Goal: Task Accomplishment & Management: Manage account settings

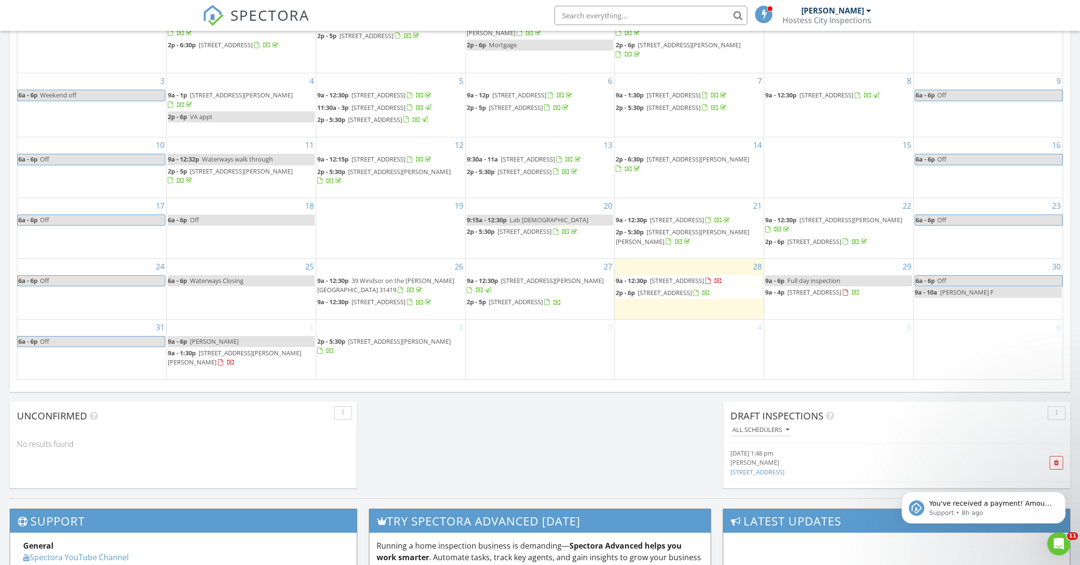
scroll to position [878, 1080]
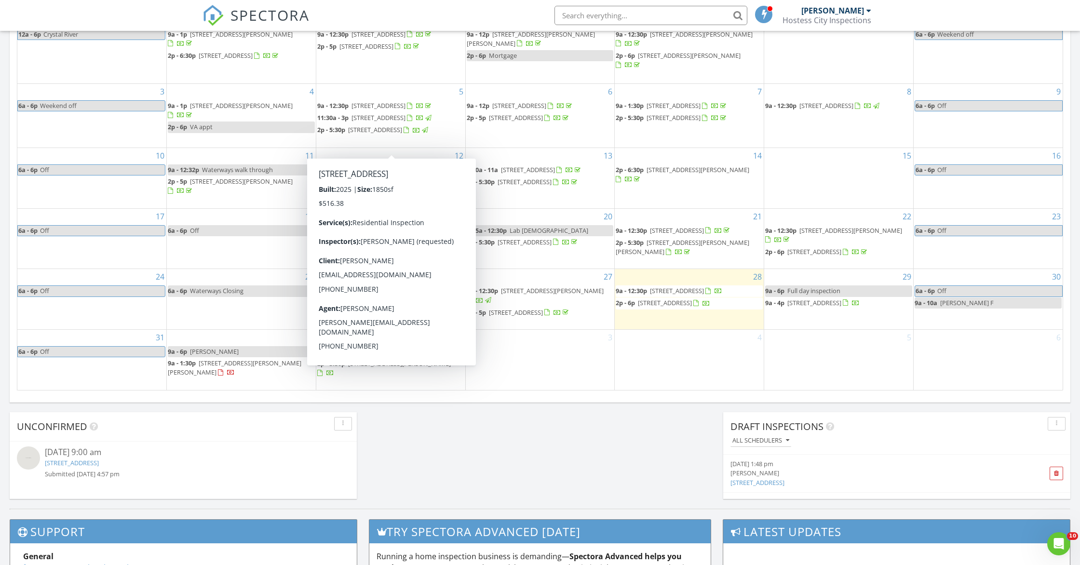
scroll to position [495, 0]
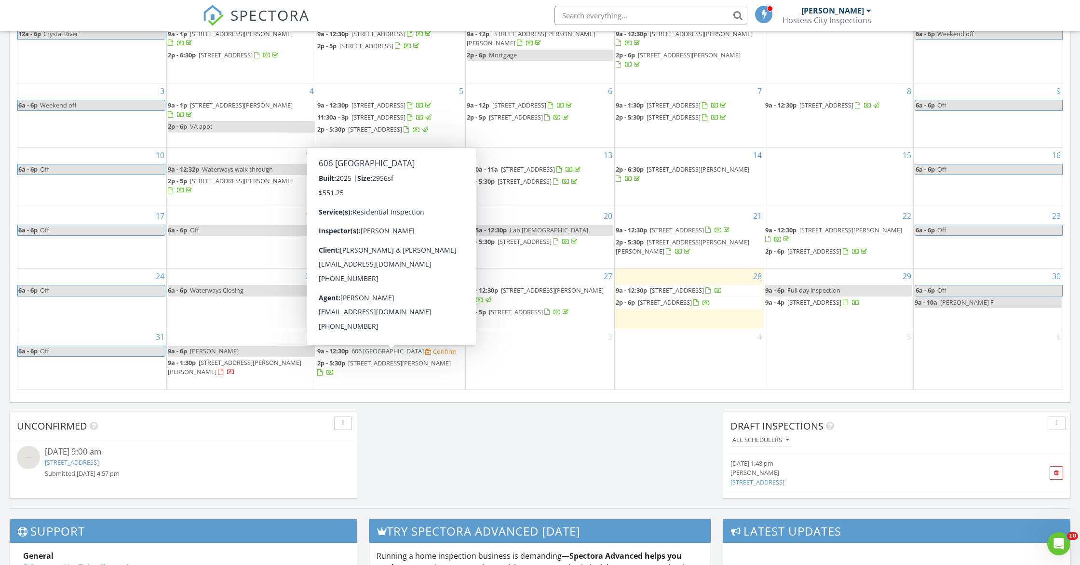
click at [406, 355] on span "606 Sessile, Savannah 31419" at bounding box center [387, 351] width 72 height 9
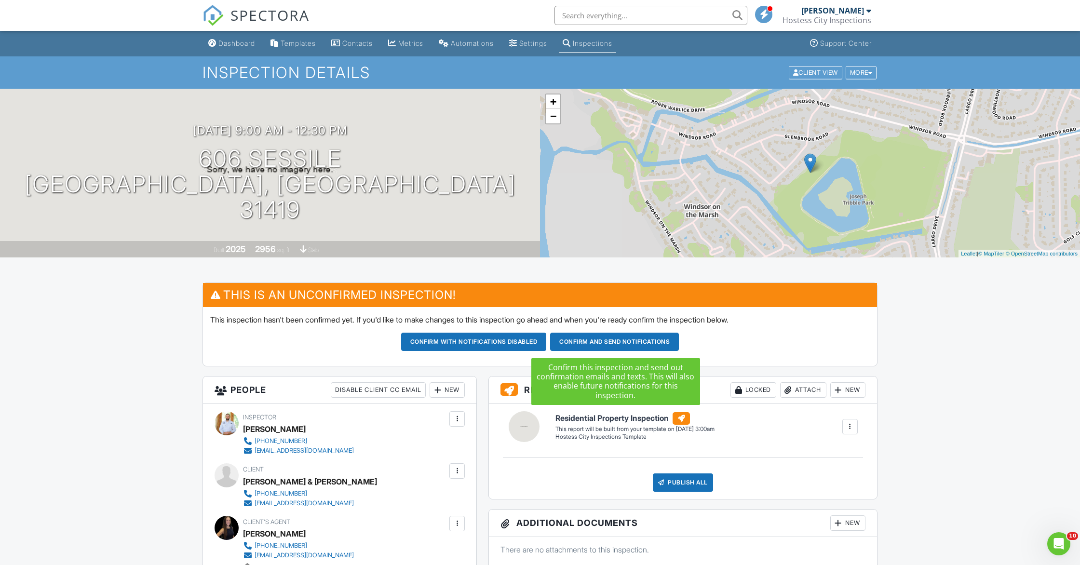
click at [547, 337] on button "Confirm and send notifications" at bounding box center [474, 342] width 146 height 18
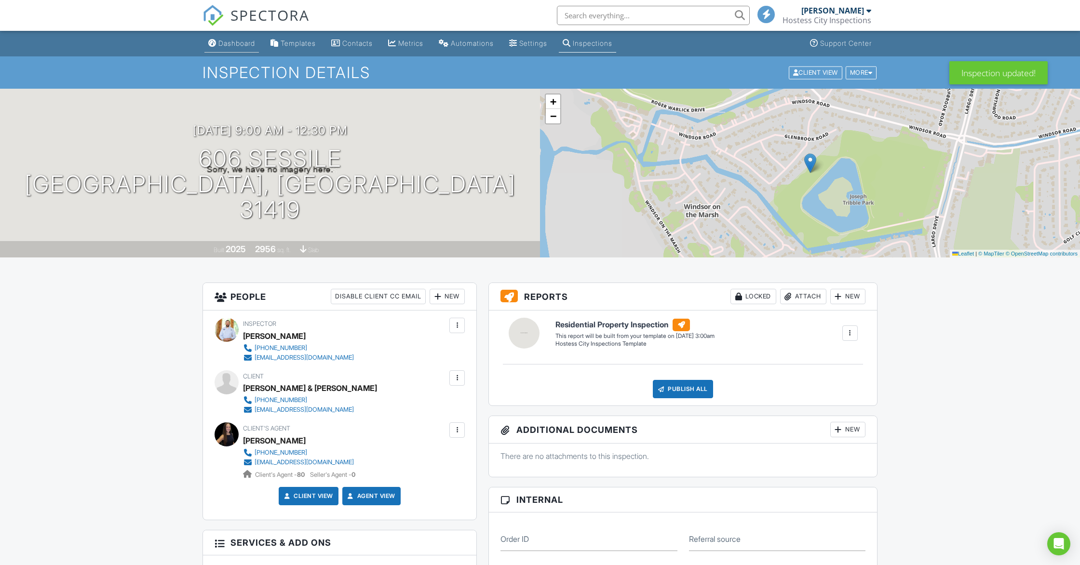
click at [234, 42] on div "Dashboard" at bounding box center [236, 43] width 37 height 8
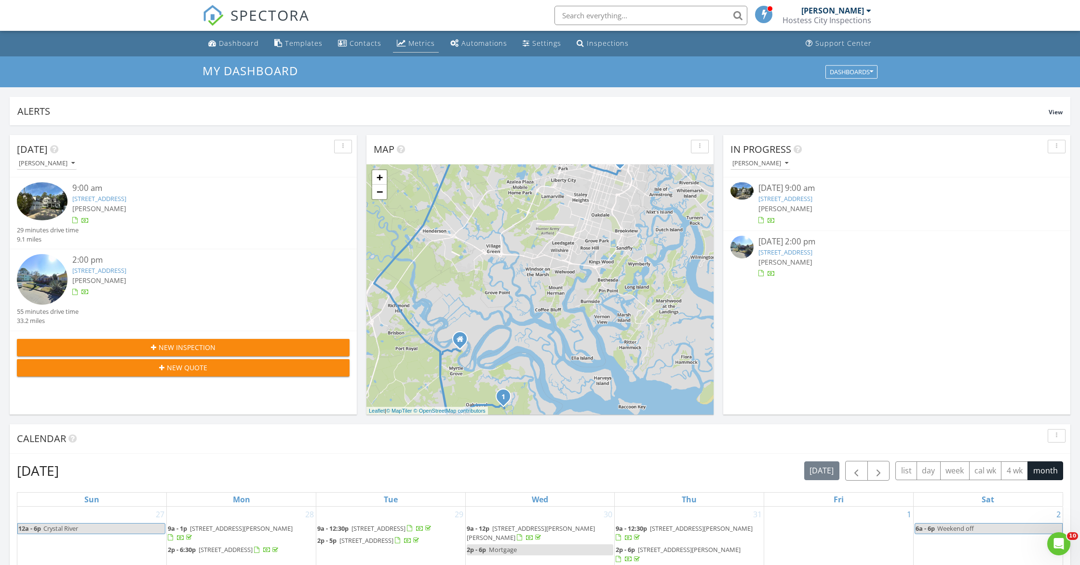
click at [421, 48] on link "Metrics" at bounding box center [416, 44] width 46 height 18
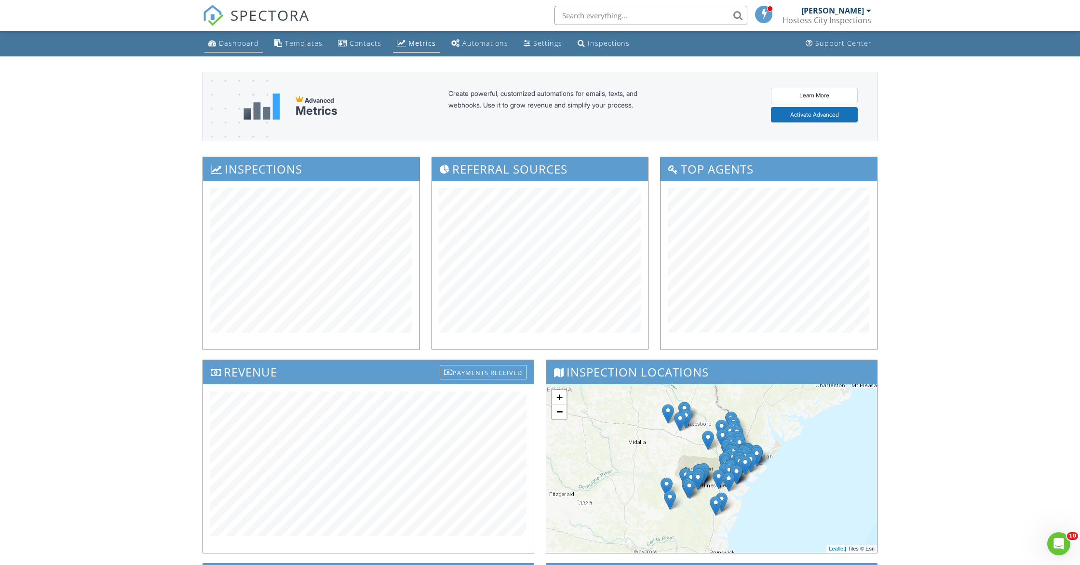
click at [233, 43] on div "Dashboard" at bounding box center [239, 43] width 40 height 9
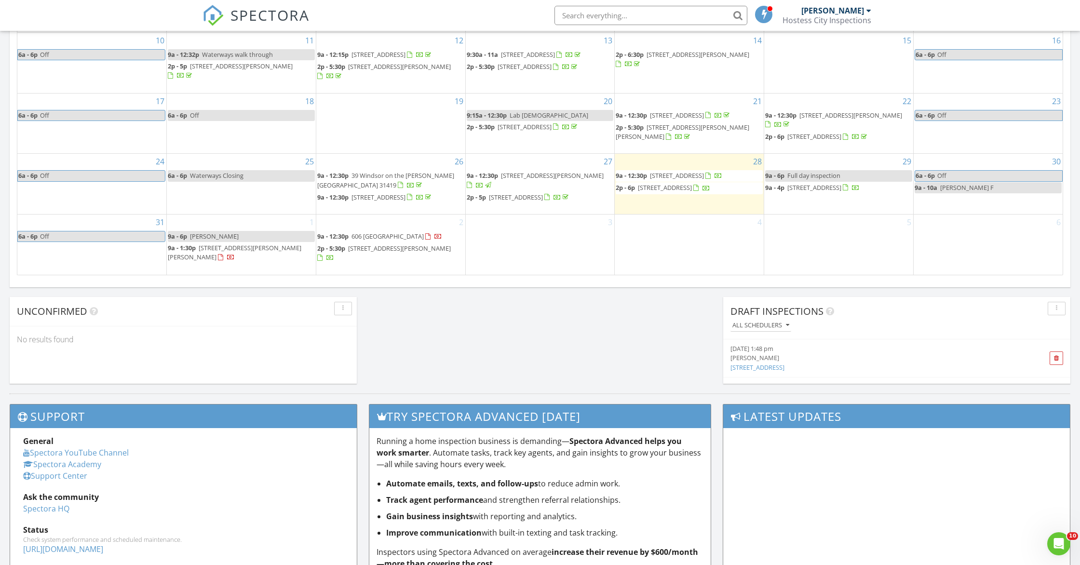
scroll to position [562, 0]
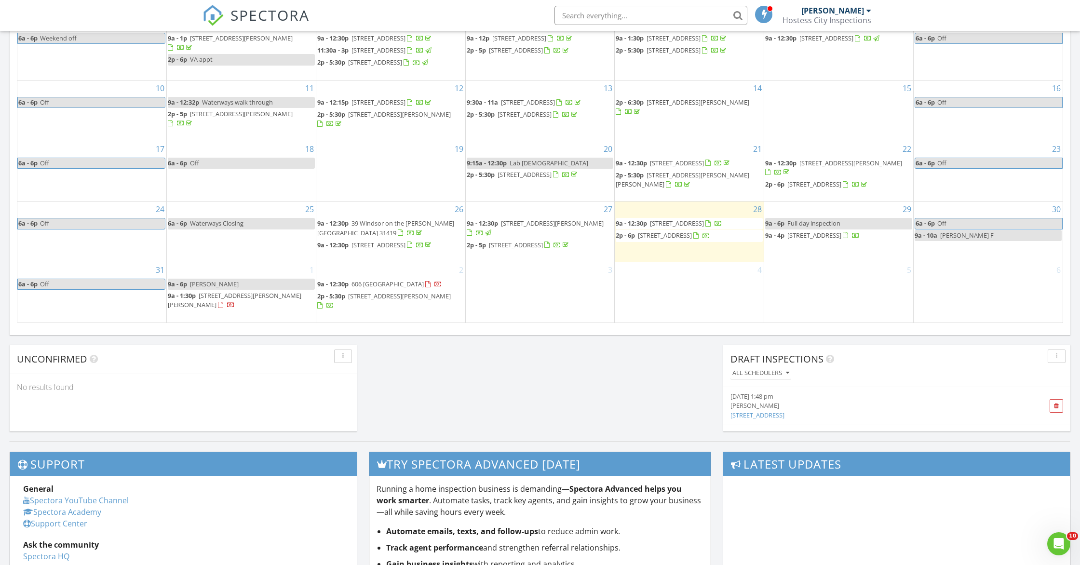
click at [243, 309] on span "120 N Newton St, Pooler 31322" at bounding box center [235, 300] width 134 height 18
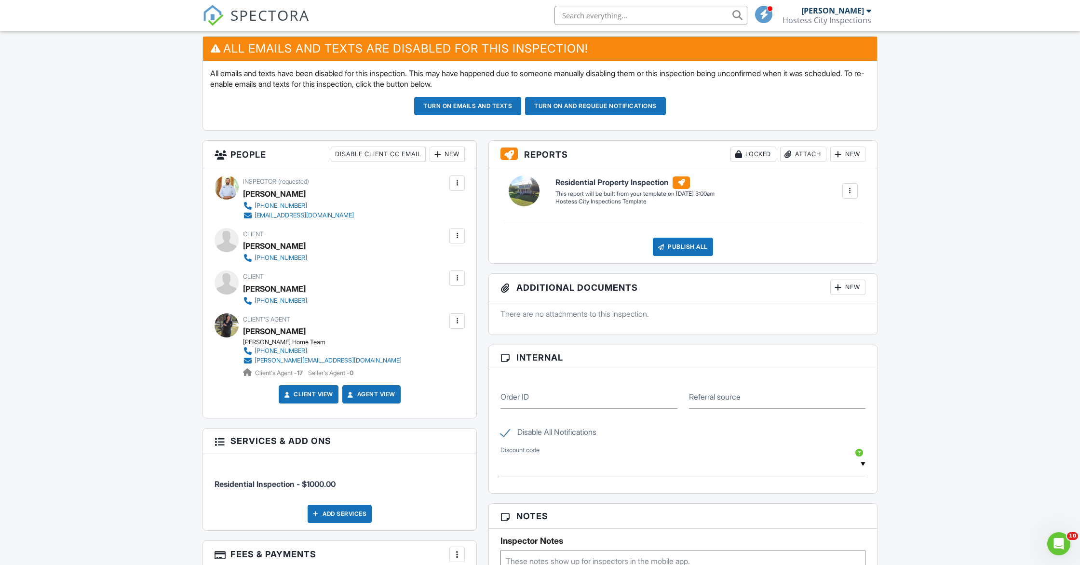
click at [452, 240] on div at bounding box center [457, 236] width 10 height 10
click at [389, 266] on li "Edit" at bounding box center [407, 265] width 104 height 24
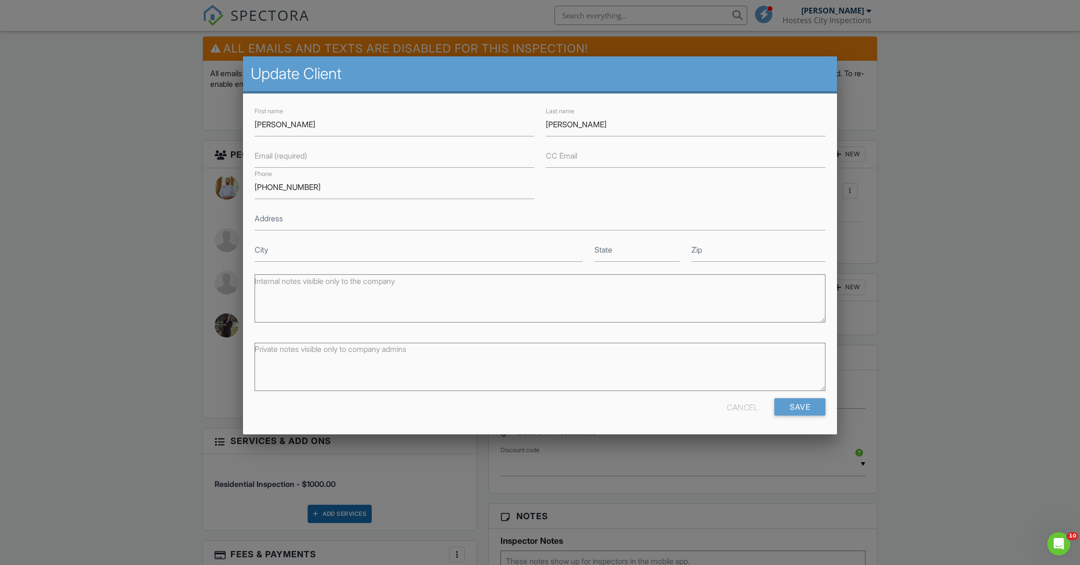
click at [274, 161] on label "Email (required)" at bounding box center [280, 155] width 53 height 11
click at [274, 161] on input "Email (required)" at bounding box center [394, 156] width 280 height 24
type input "rsdix@outlook.com"
click at [793, 411] on input "Save" at bounding box center [799, 406] width 51 height 17
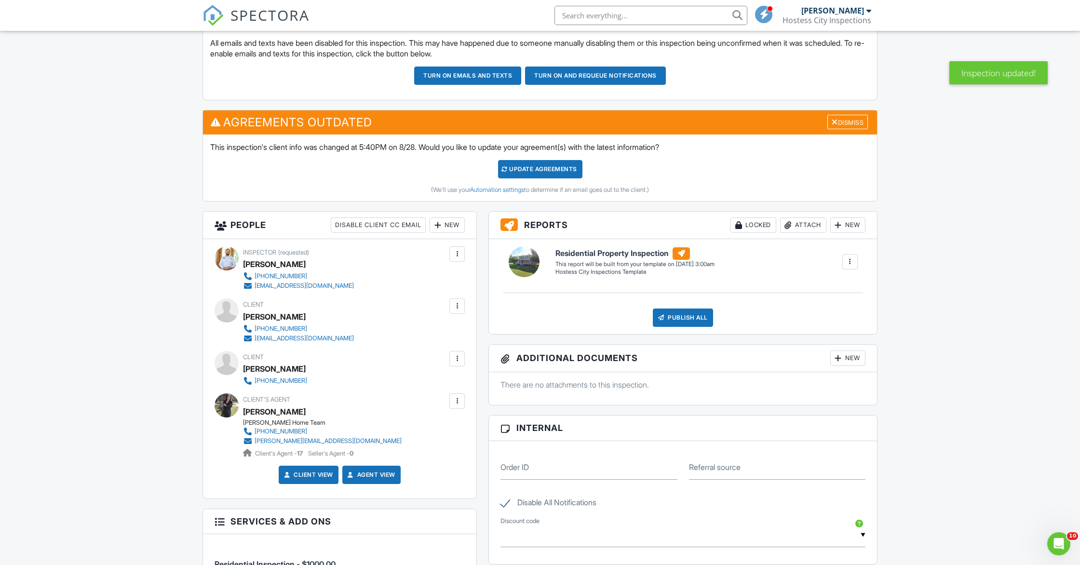
click at [460, 362] on div at bounding box center [457, 359] width 10 height 10
click at [375, 389] on li "Edit" at bounding box center [407, 388] width 104 height 24
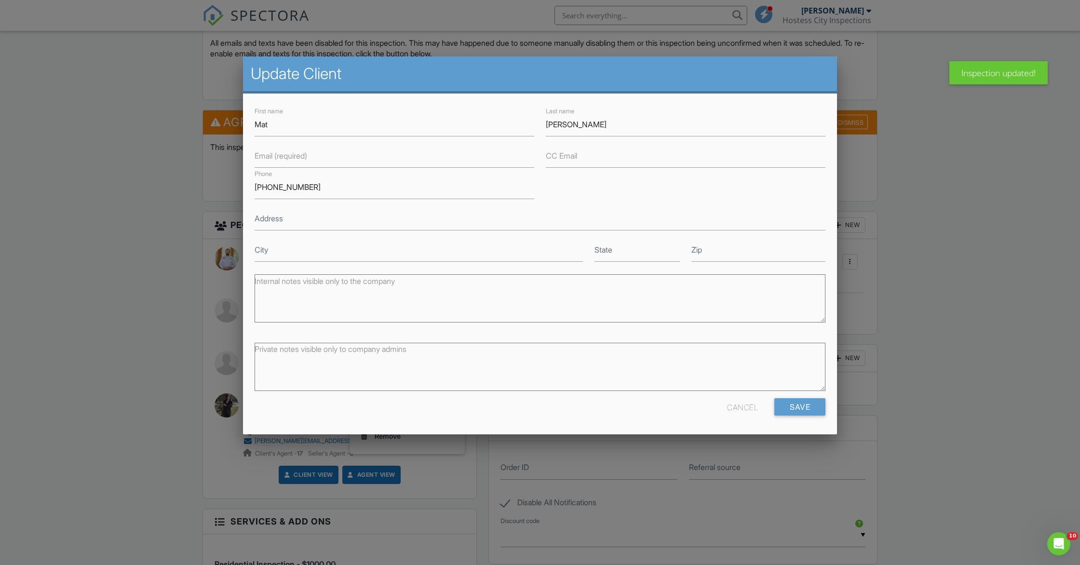
click at [292, 161] on label "Email (required)" at bounding box center [280, 155] width 53 height 11
click at [292, 161] on input "Email (required)" at bounding box center [394, 156] width 280 height 24
type input "[EMAIL_ADDRESS][DOMAIN_NAME]"
click at [783, 405] on input "Save" at bounding box center [799, 406] width 51 height 17
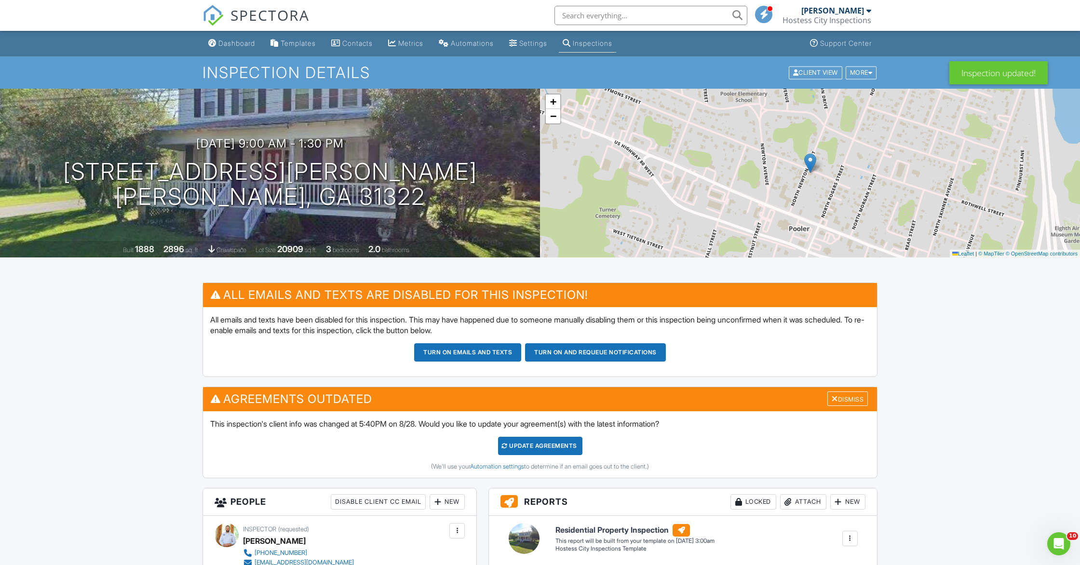
click at [559, 447] on div "Update Agreements" at bounding box center [540, 446] width 84 height 18
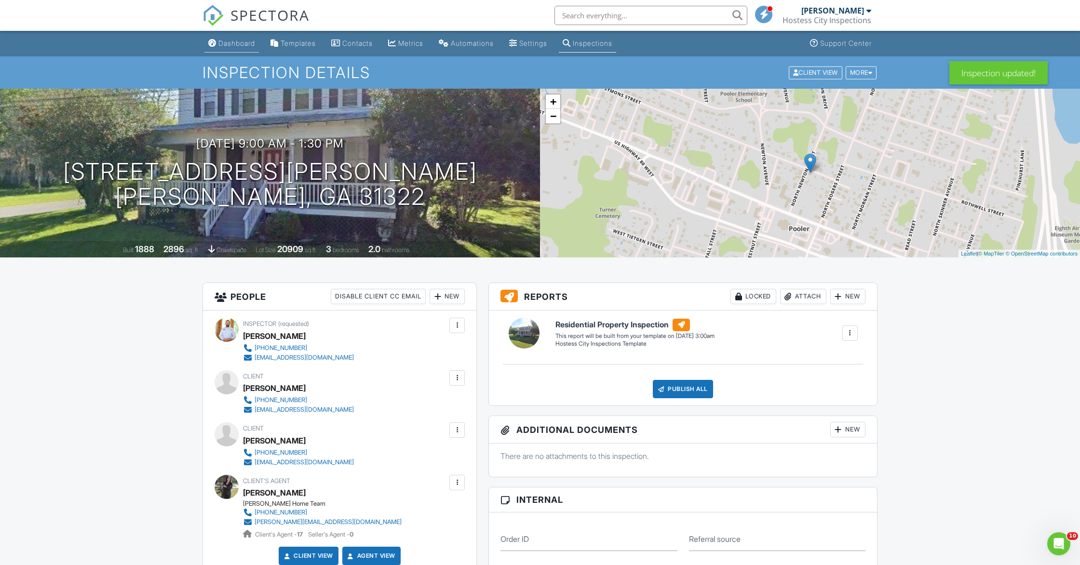
click at [239, 42] on div "Dashboard" at bounding box center [236, 43] width 37 height 8
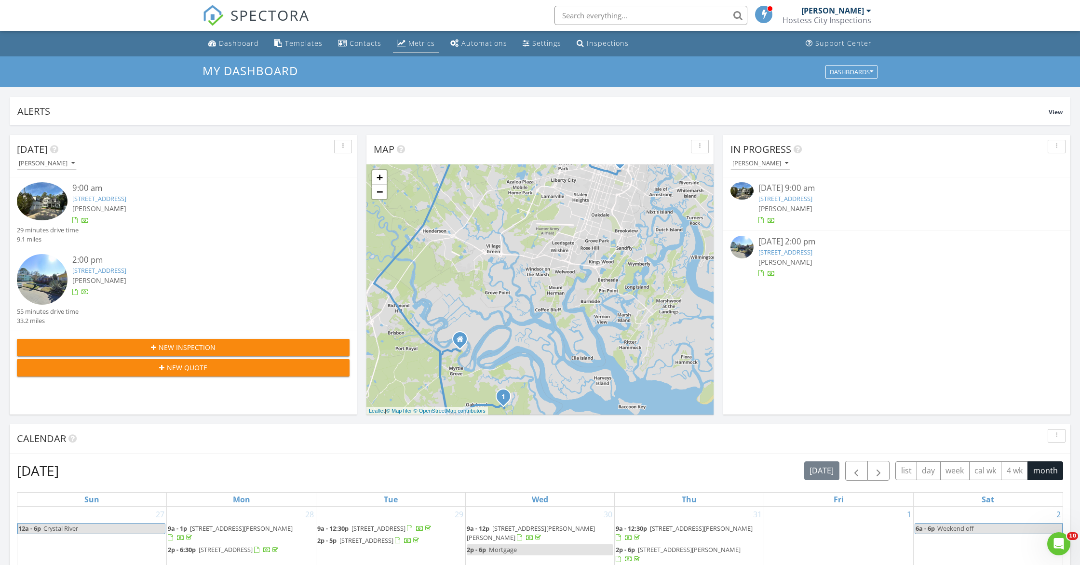
click at [408, 46] on div "Metrics" at bounding box center [421, 43] width 27 height 9
